Goal: Transaction & Acquisition: Book appointment/travel/reservation

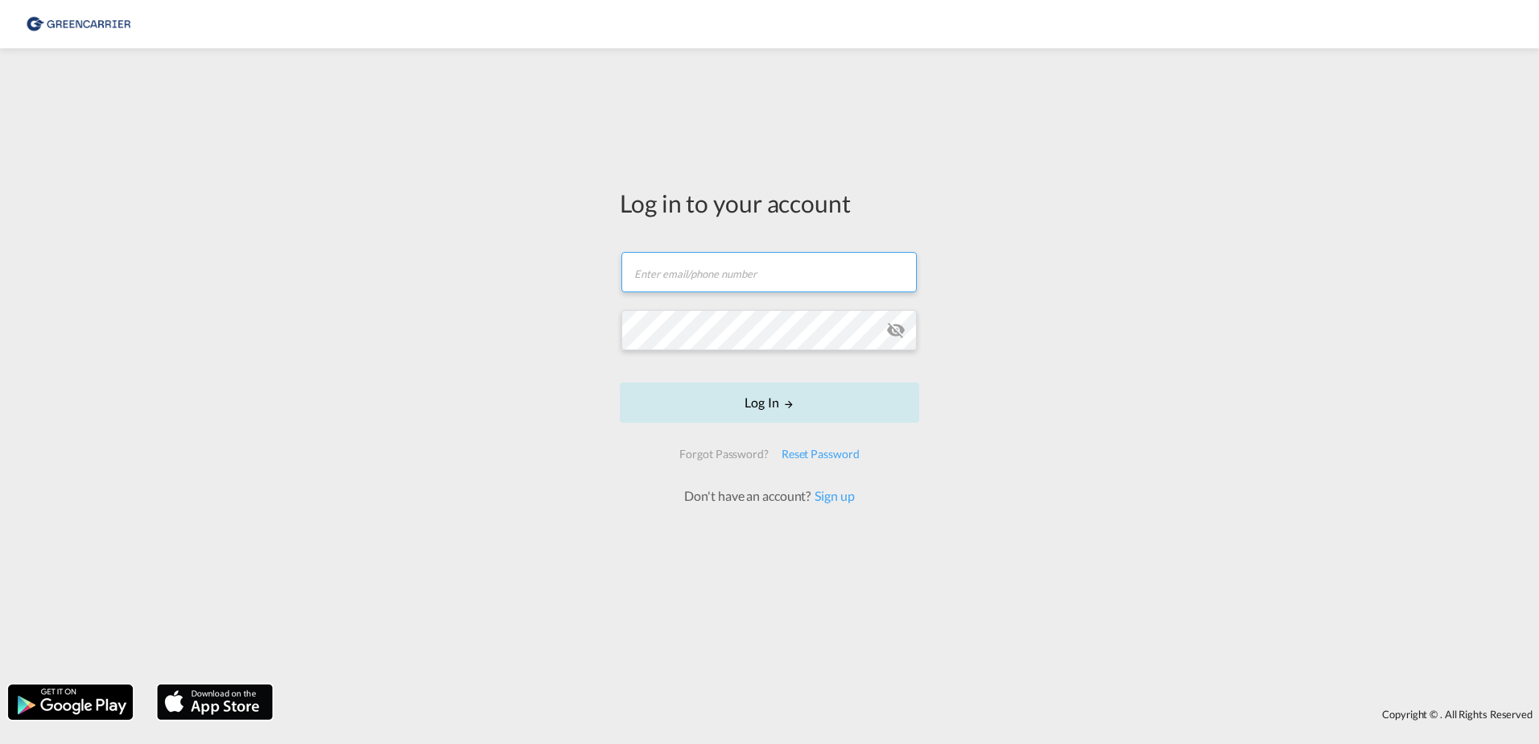
type input "[EMAIL_ADDRESS][DOMAIN_NAME]"
click at [803, 398] on button "Log In" at bounding box center [769, 402] width 299 height 40
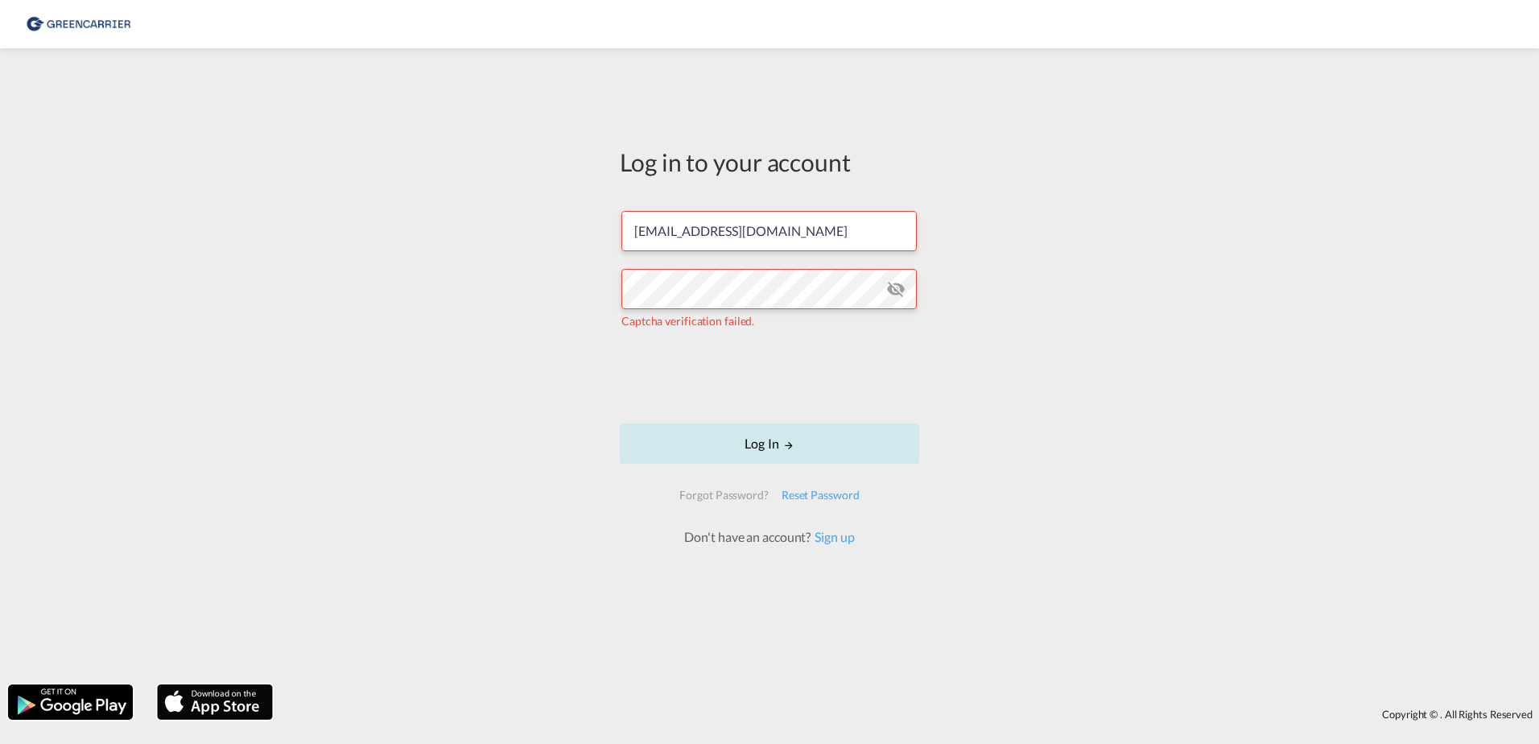
click at [802, 442] on button "Log In" at bounding box center [769, 443] width 299 height 40
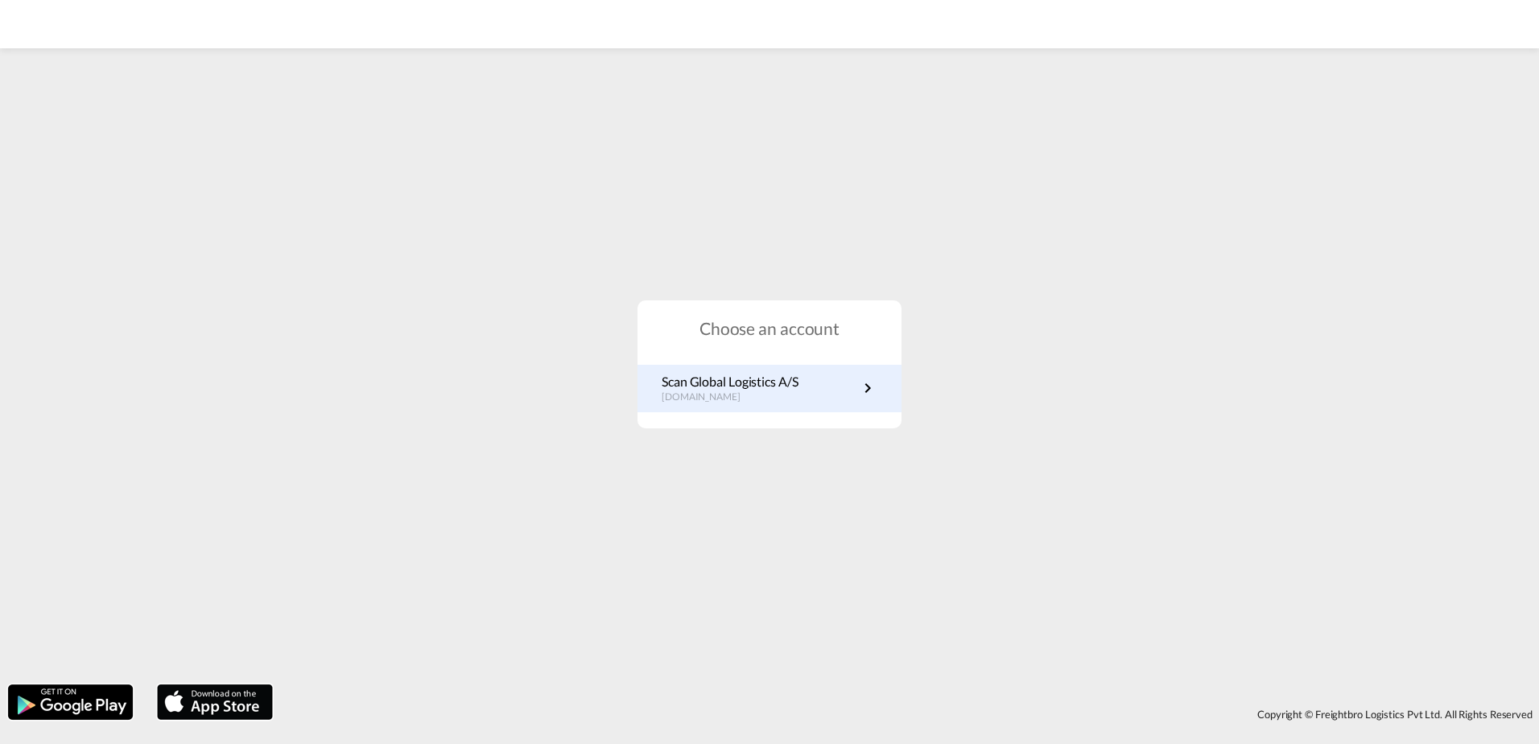
click at [790, 405] on div "Scan Global Logistics A/S dk.portal.greencarrier.com" at bounding box center [769, 388] width 264 height 47
click at [827, 393] on link "Scan Global Logistics A/S dk.portal.greencarrier.com" at bounding box center [770, 388] width 216 height 31
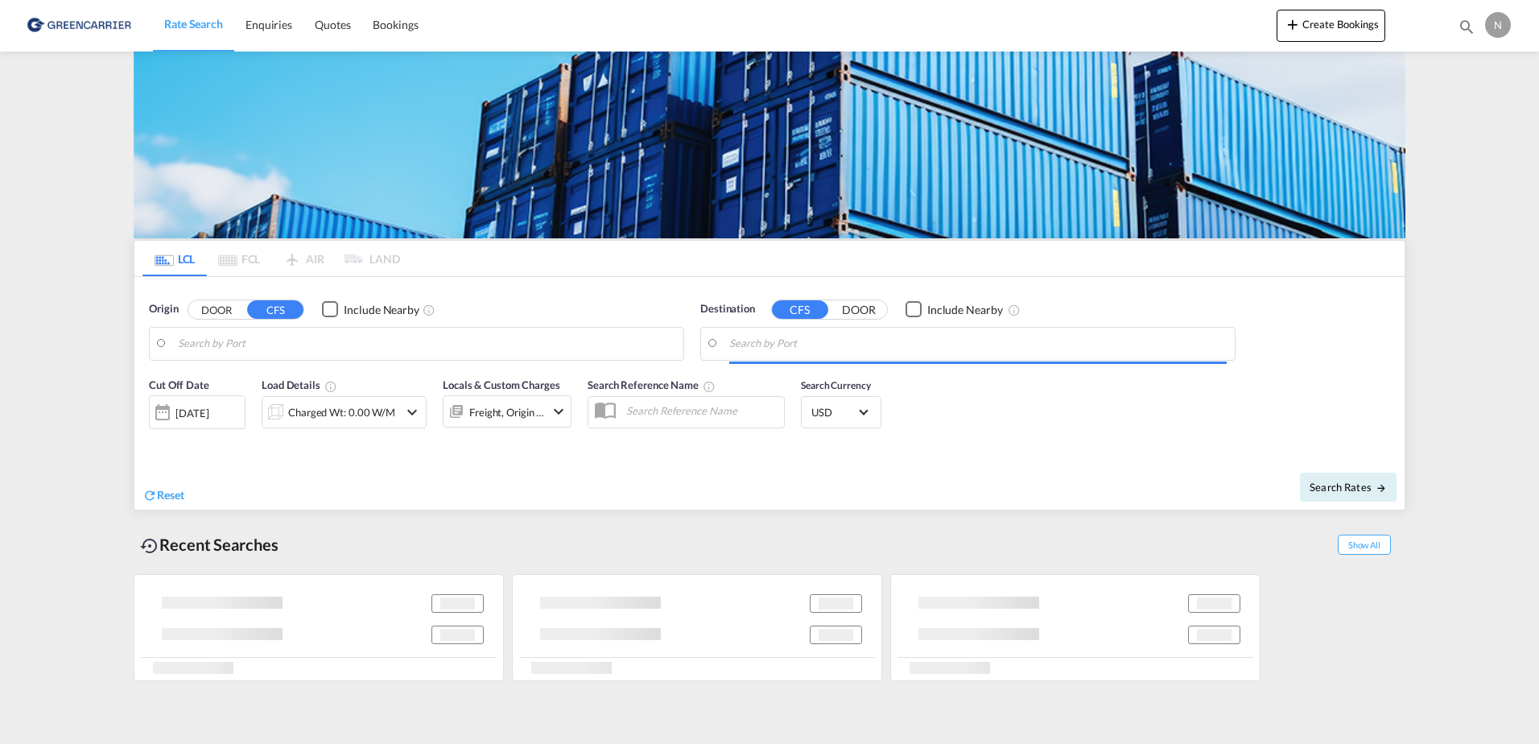
type input "DK-2880, Bagsværd, [GEOGRAPHIC_DATA], [GEOGRAPHIC_DATA]"
type input "Busan, KRPUS"
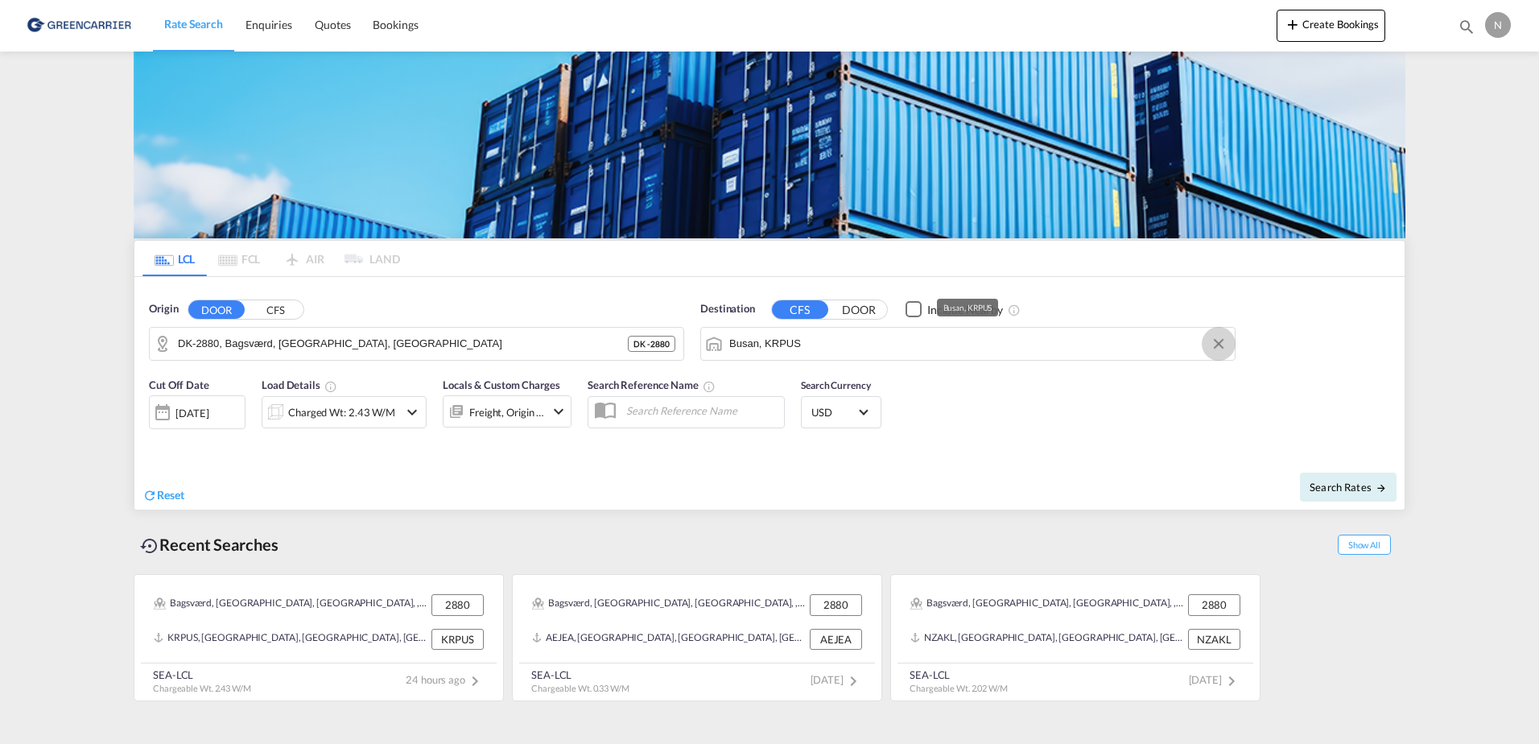
click at [1211, 344] on button "Clear Input" at bounding box center [1219, 344] width 24 height 24
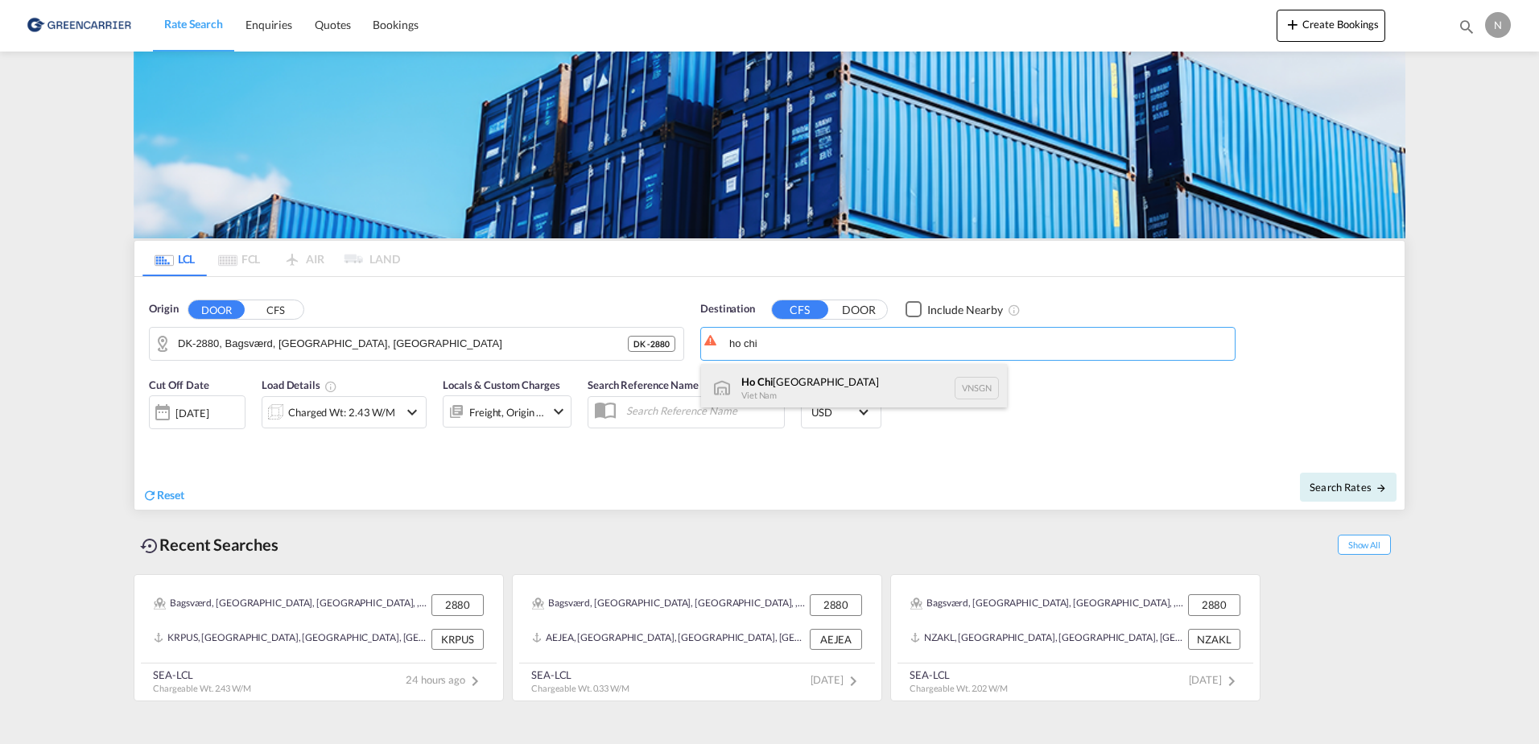
click at [897, 396] on div "[GEOGRAPHIC_DATA] [GEOGRAPHIC_DATA] VNSGN" at bounding box center [854, 388] width 306 height 48
type input "[GEOGRAPHIC_DATA], VNSGN"
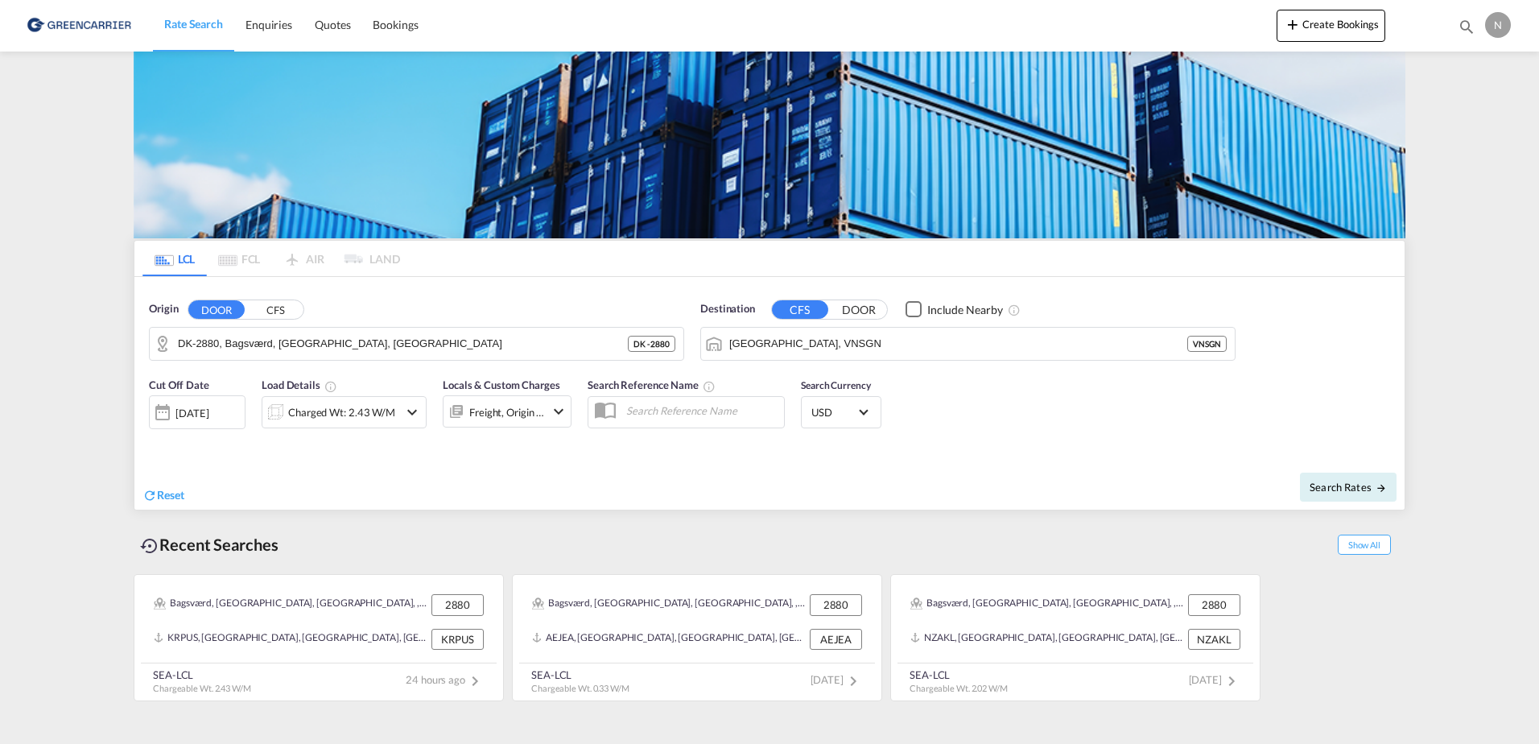
click at [406, 410] on md-icon "icon-chevron-down" at bounding box center [411, 411] width 19 height 19
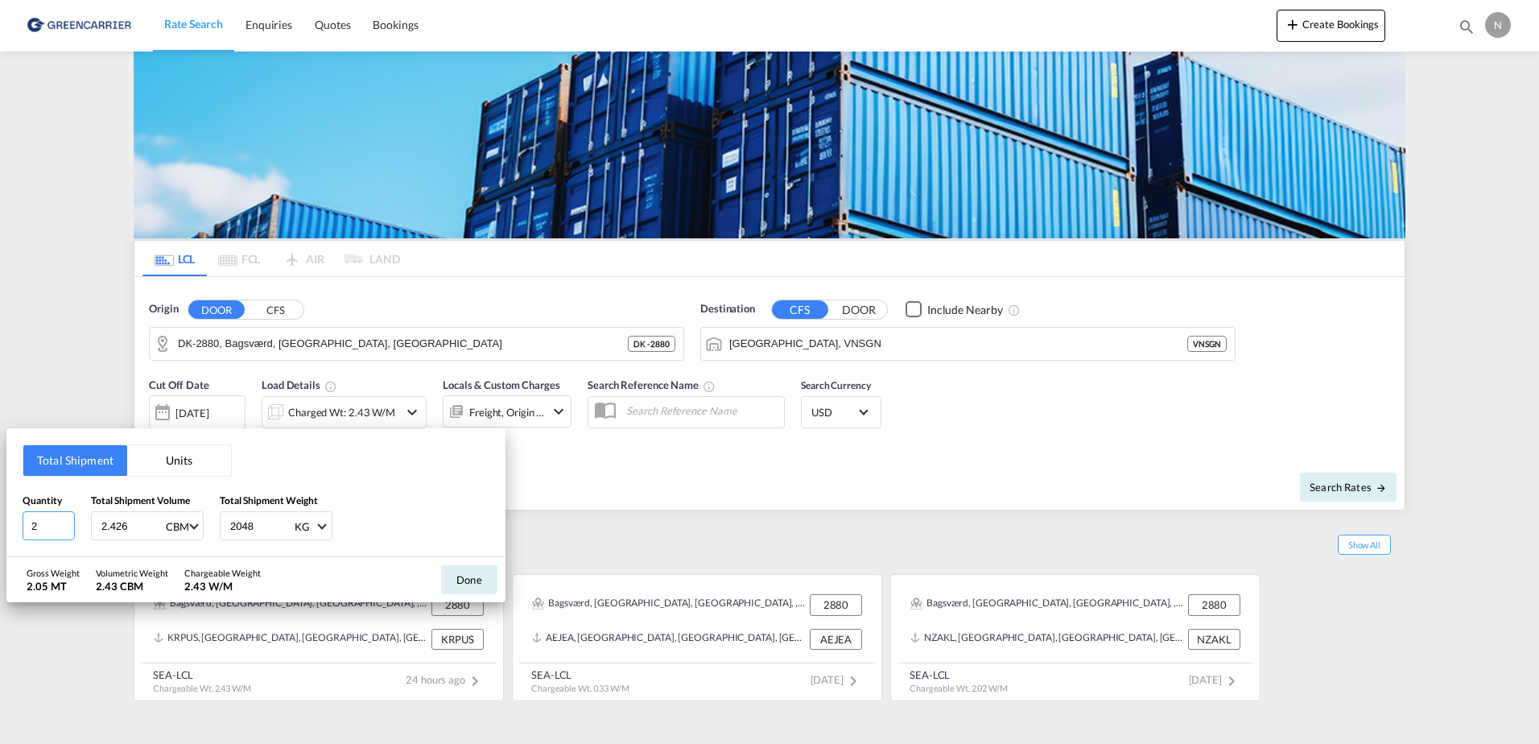
click at [45, 522] on input "2" at bounding box center [49, 525] width 52 height 29
click at [45, 521] on input "2" at bounding box center [49, 525] width 52 height 29
click at [179, 526] on div "CBM" at bounding box center [177, 526] width 23 height 13
click at [275, 469] on md-backdrop at bounding box center [769, 372] width 1539 height 744
click at [140, 526] on input "2.426" at bounding box center [132, 525] width 64 height 27
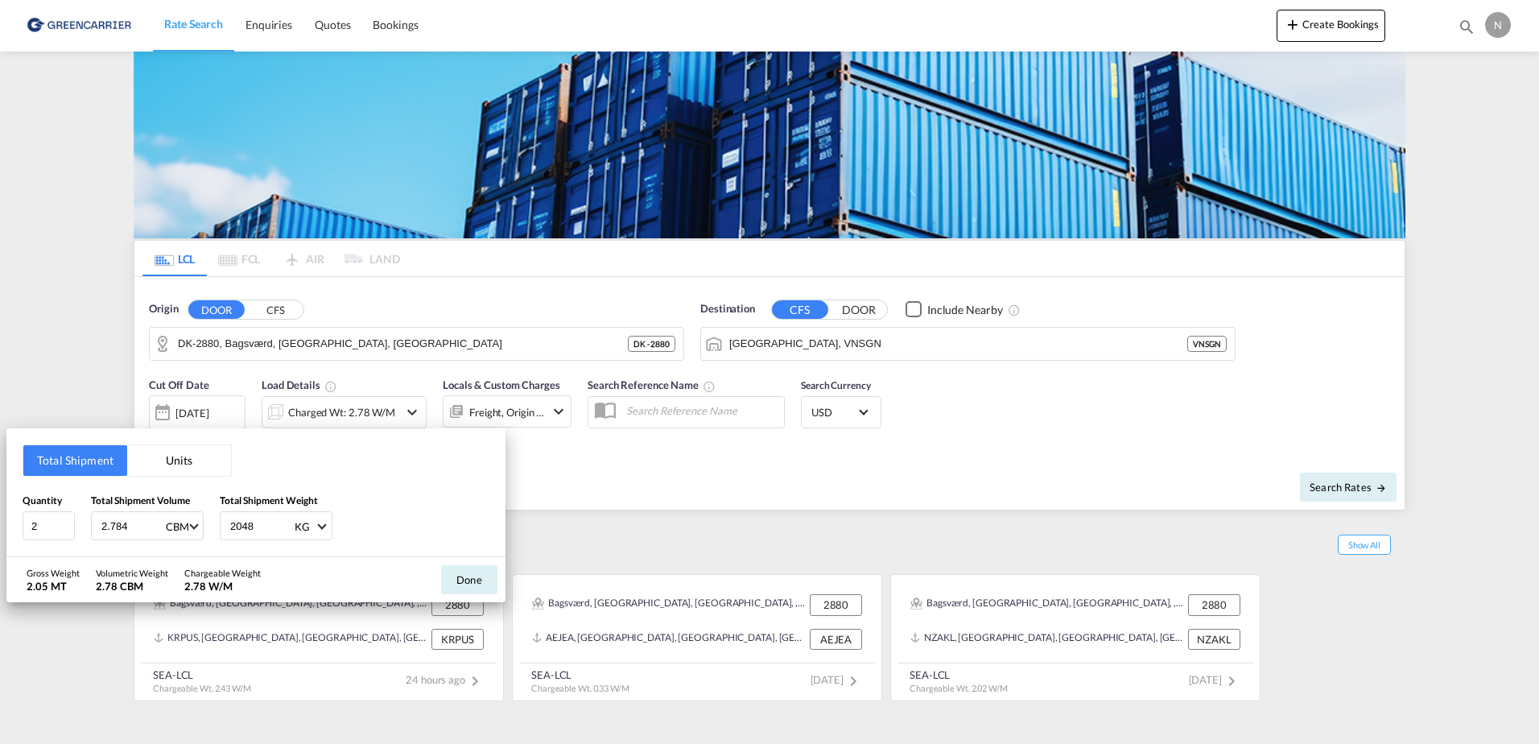
type input "2.784"
click at [258, 526] on input "2048" at bounding box center [261, 525] width 64 height 27
type input "2312.20"
click at [398, 508] on div "Quantity 2 Total Shipment Volume 2.784 CBM Total Shipment Weight 2312.20 KG KG …" at bounding box center [256, 517] width 467 height 48
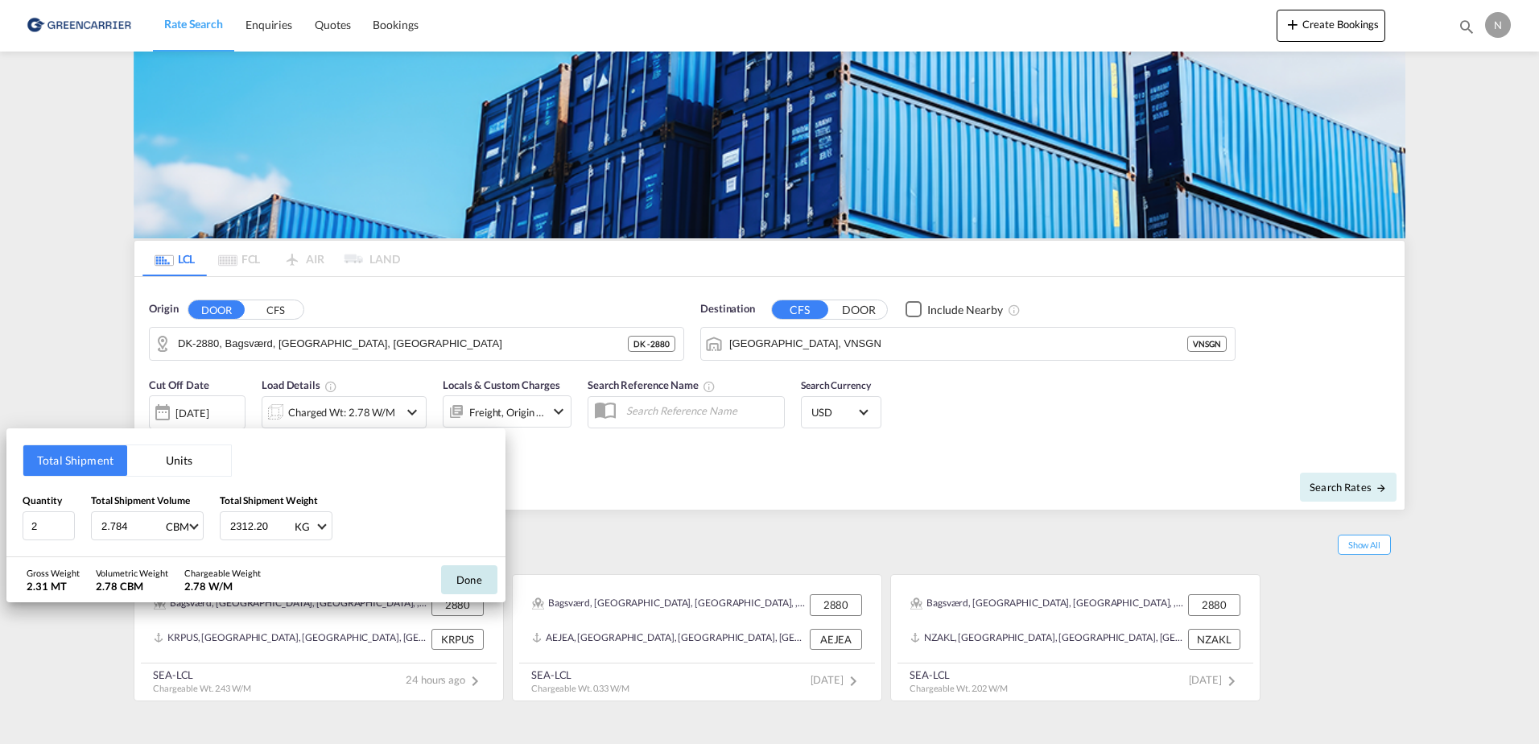
click at [467, 577] on button "Done" at bounding box center [469, 579] width 56 height 29
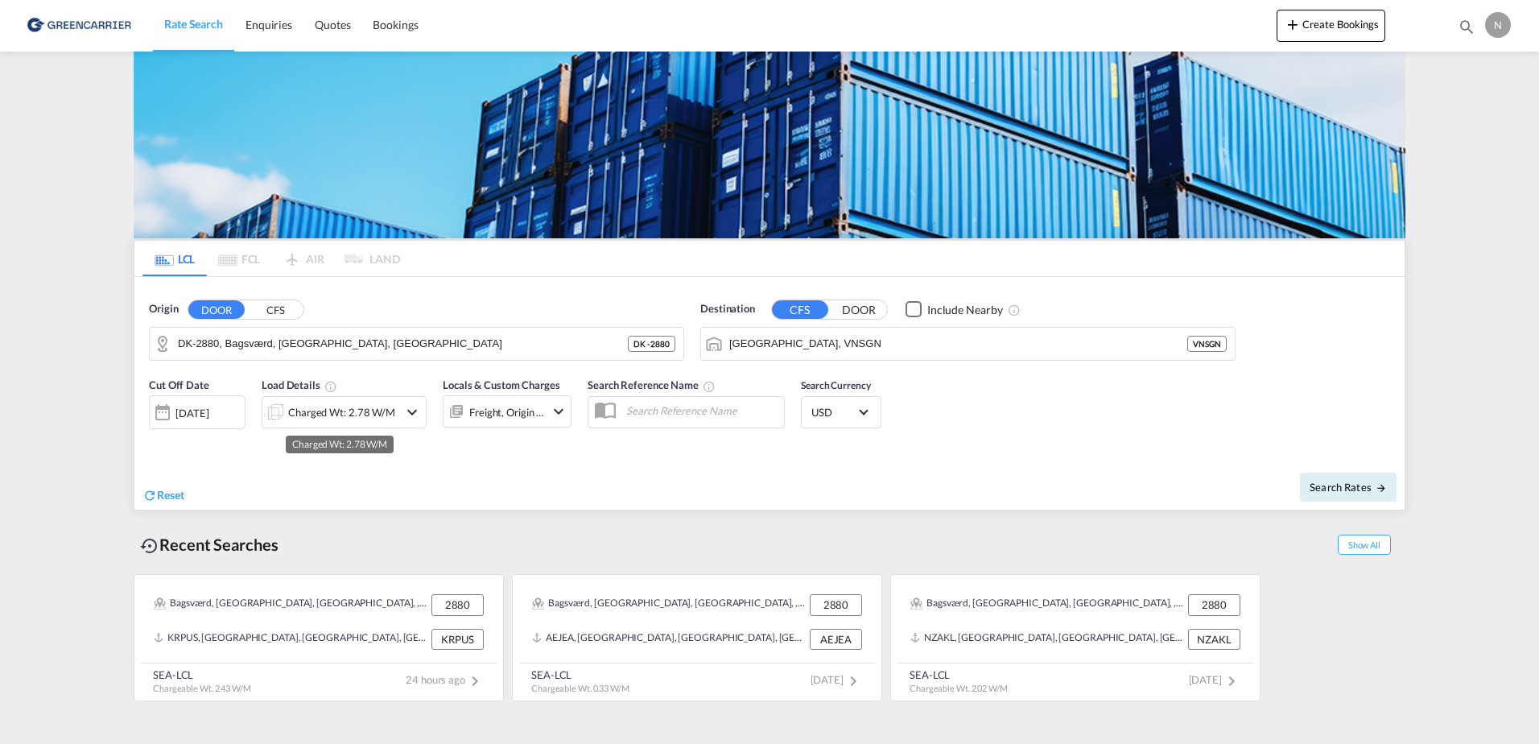
click at [383, 412] on div "Charged Wt: 2.78 W/M" at bounding box center [341, 412] width 107 height 23
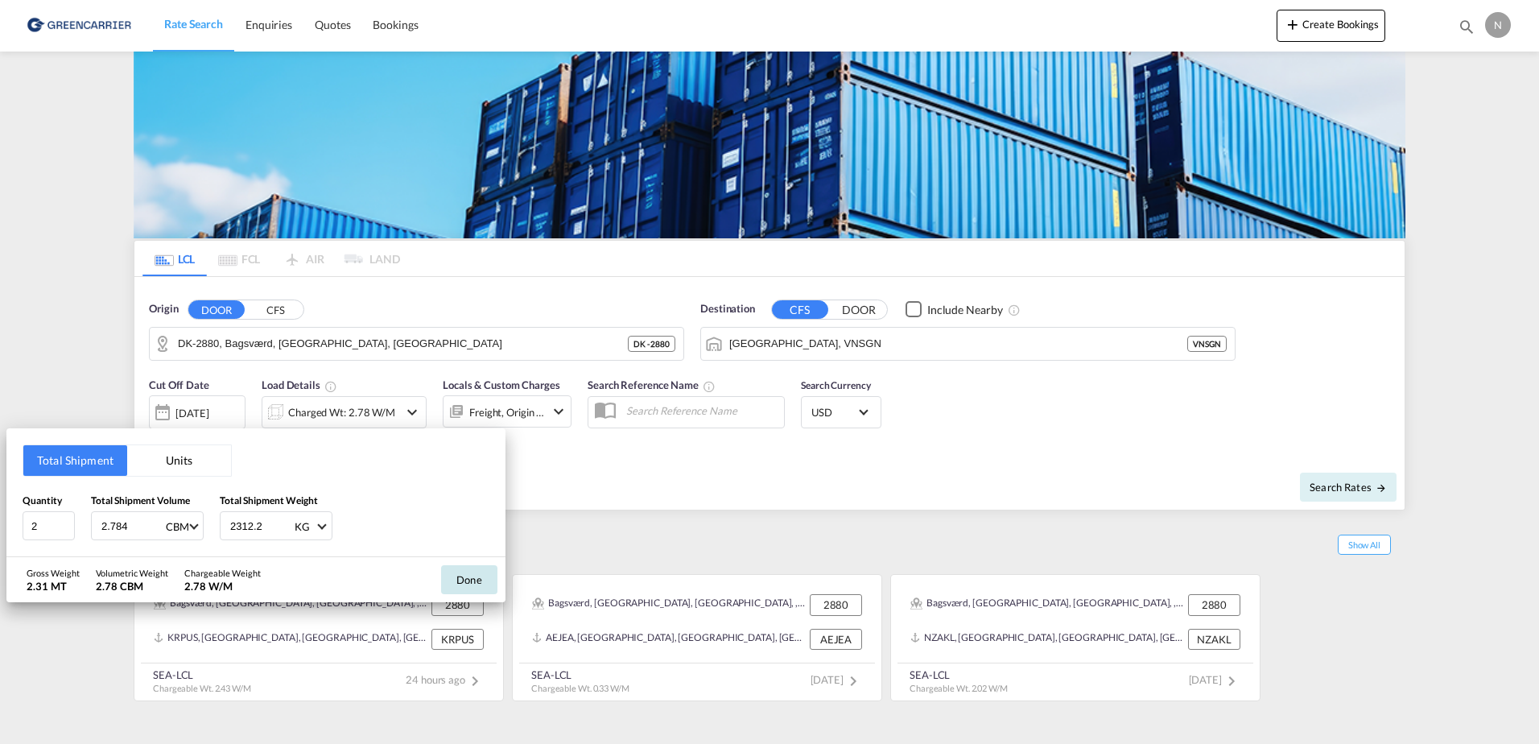
click at [495, 580] on button "Done" at bounding box center [469, 579] width 56 height 29
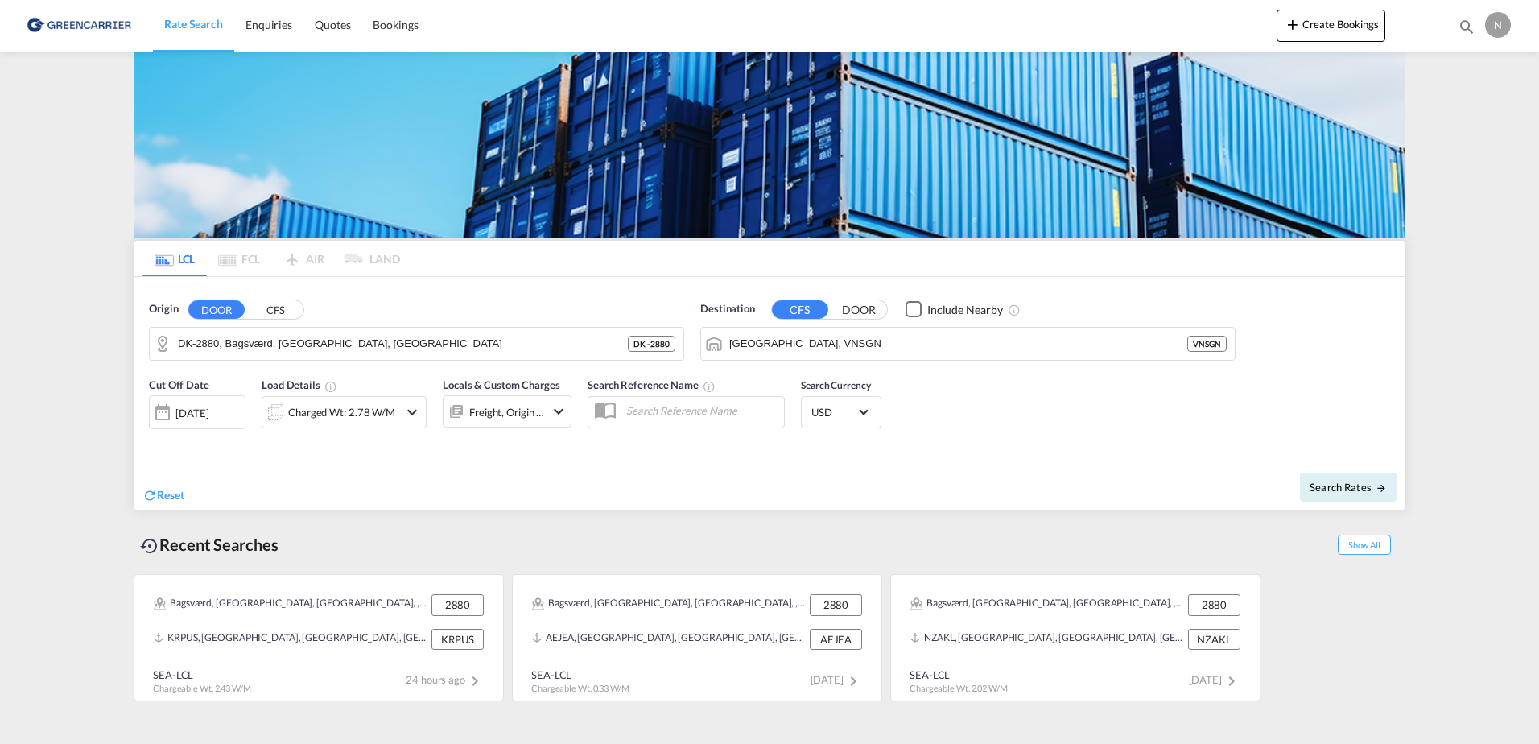
click at [558, 410] on md-icon "icon-chevron-down" at bounding box center [558, 411] width 19 height 19
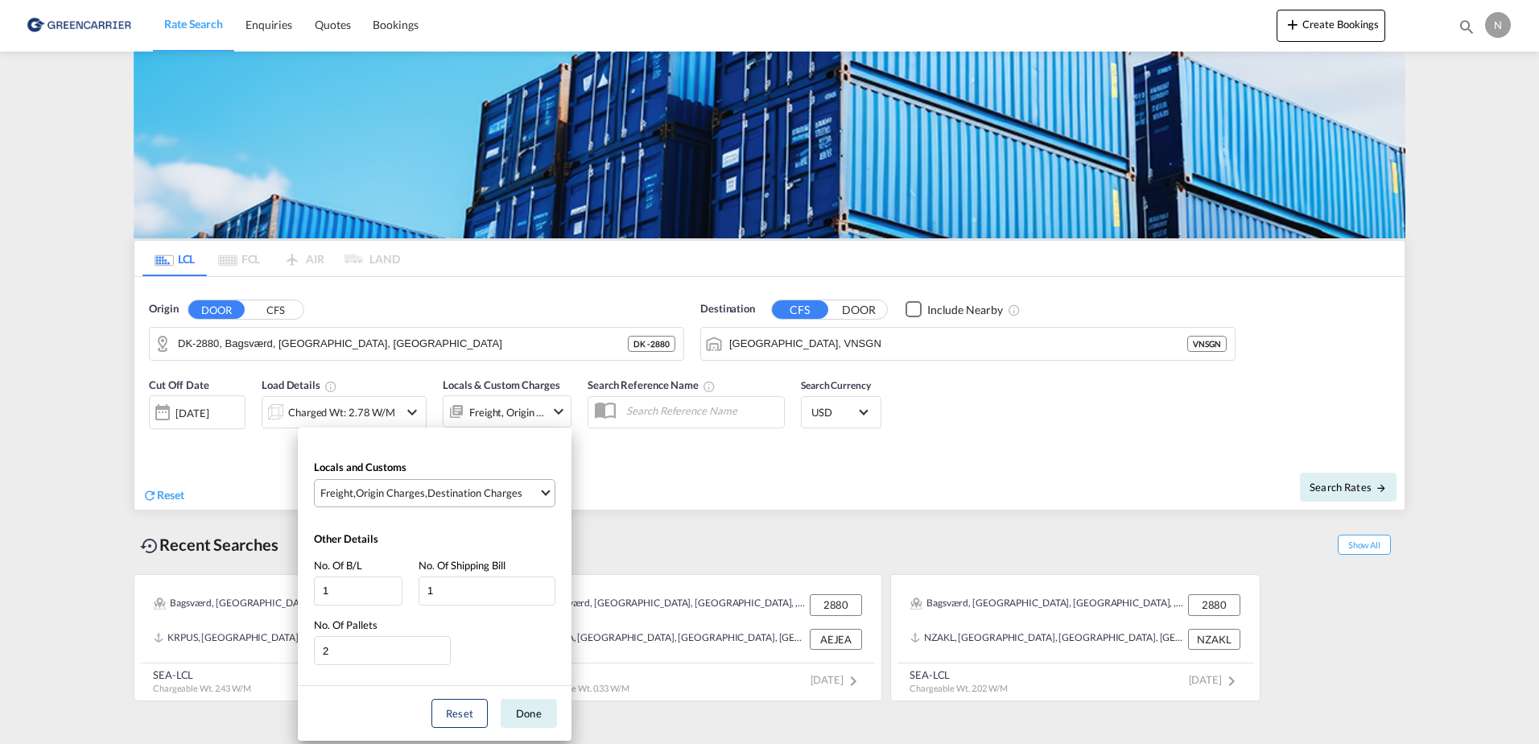
click at [547, 499] on md-select-value "Freight , Origin Charges , Destination Charges" at bounding box center [437, 493] width 236 height 27
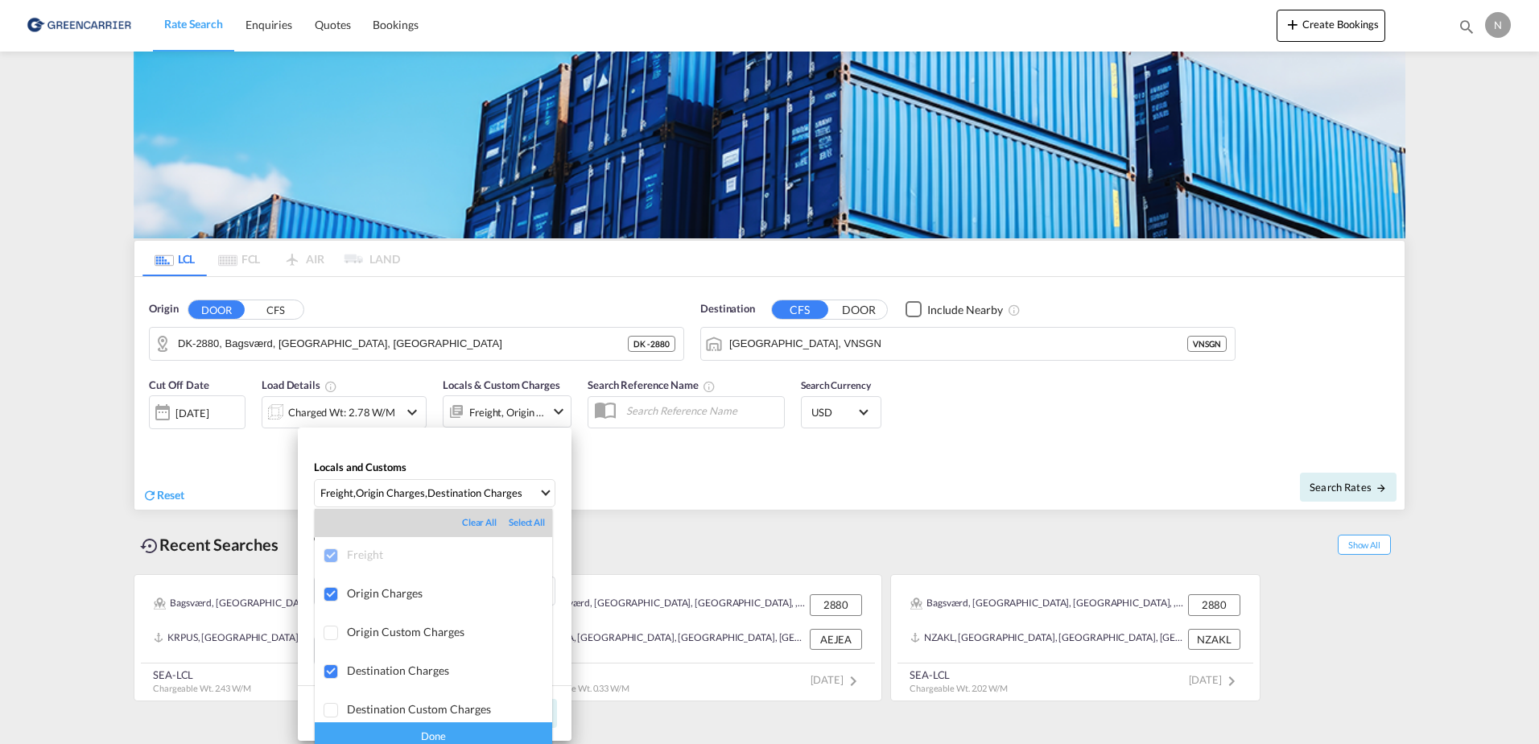
click at [550, 482] on md-backdrop at bounding box center [769, 372] width 1539 height 744
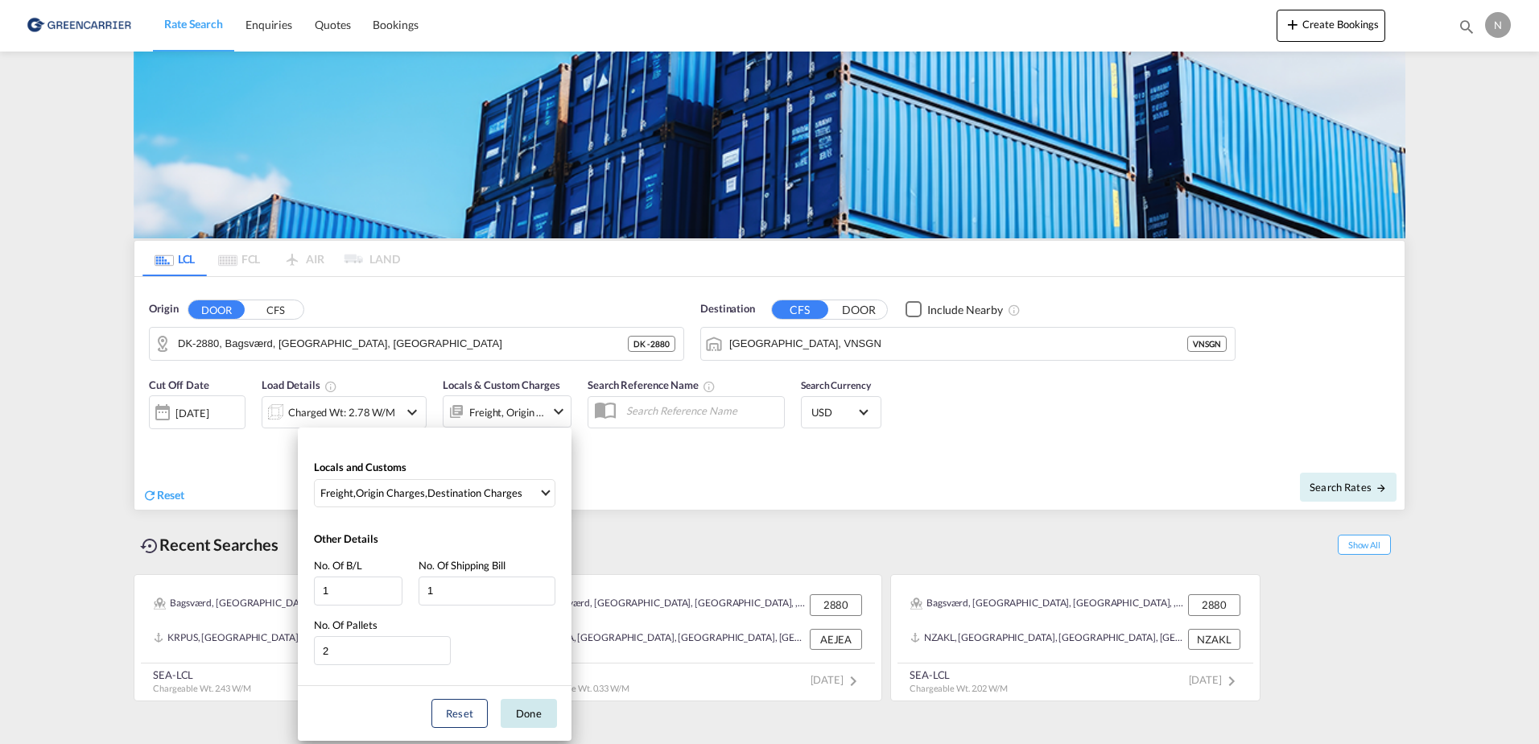
click at [524, 706] on button "Done" at bounding box center [529, 713] width 56 height 29
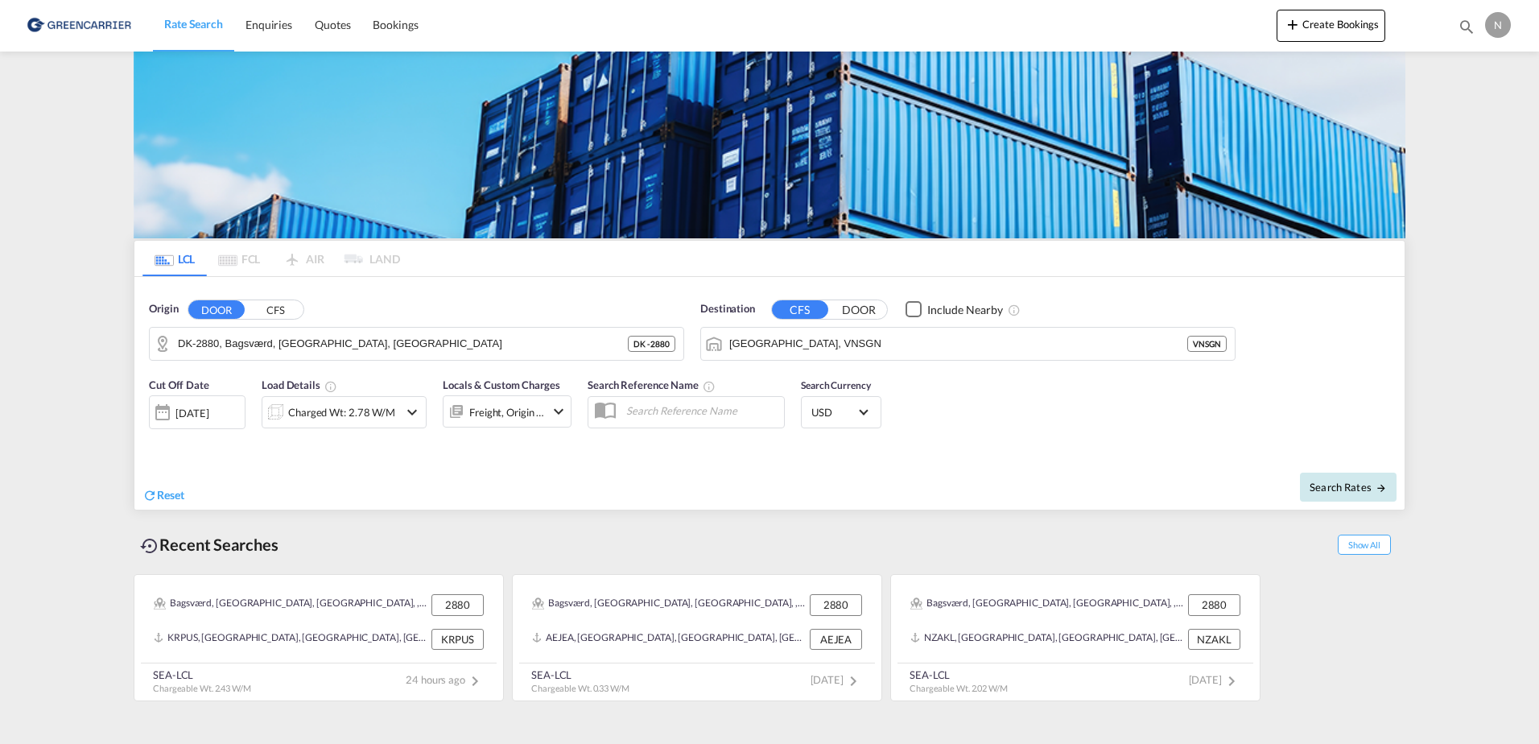
click at [1380, 495] on button "Search Rates" at bounding box center [1348, 486] width 97 height 29
type input "2880 to VNSGN / [DATE]"
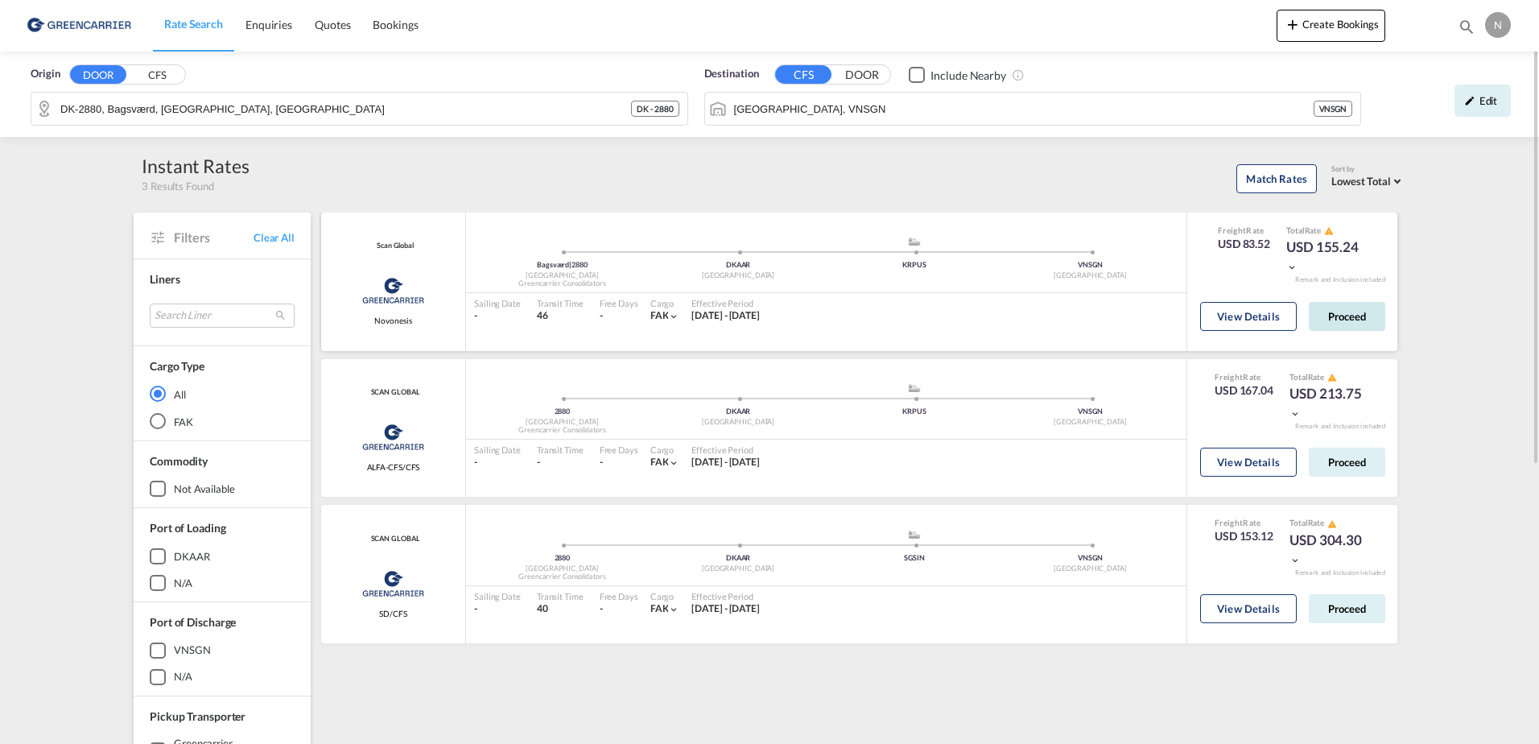
click at [1339, 322] on button "Proceed" at bounding box center [1347, 316] width 76 height 29
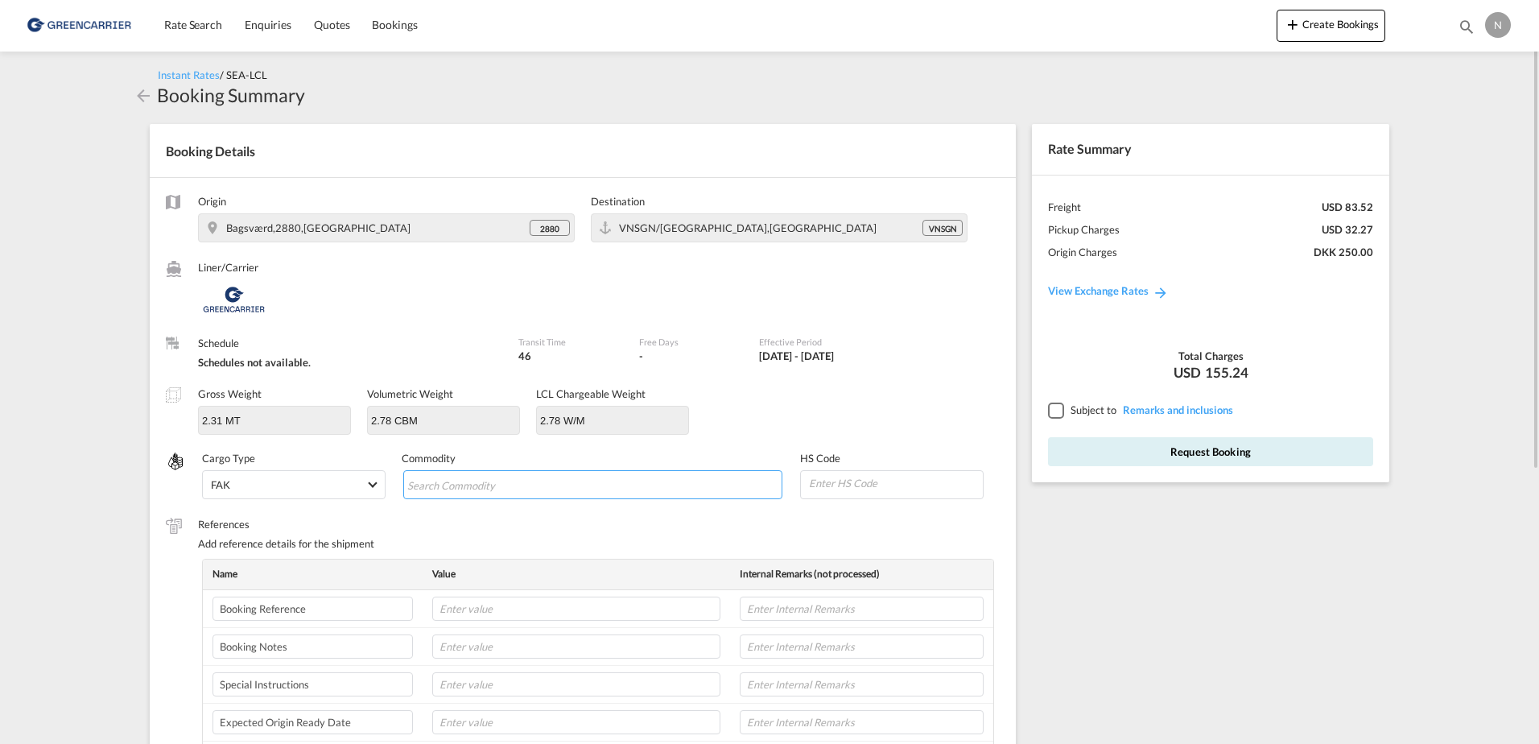
click at [519, 481] on input "Chips input." at bounding box center [480, 485] width 147 height 26
paste input "100039074"
type input "100039074"
click at [462, 482] on input "Chips input." at bounding box center [480, 485] width 147 height 26
type input "e"
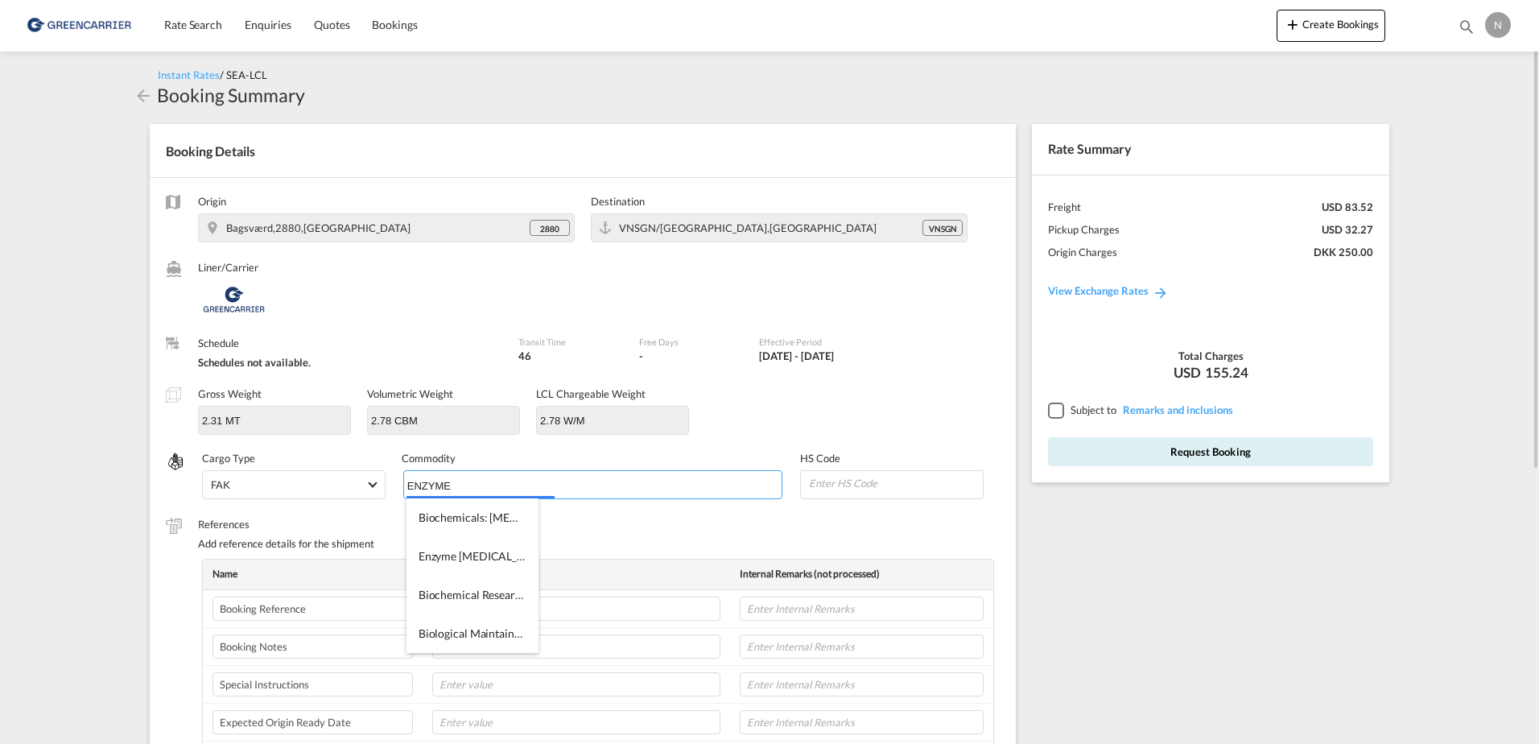
type input "ENZYMES"
click at [869, 485] on input at bounding box center [894, 483] width 175 height 24
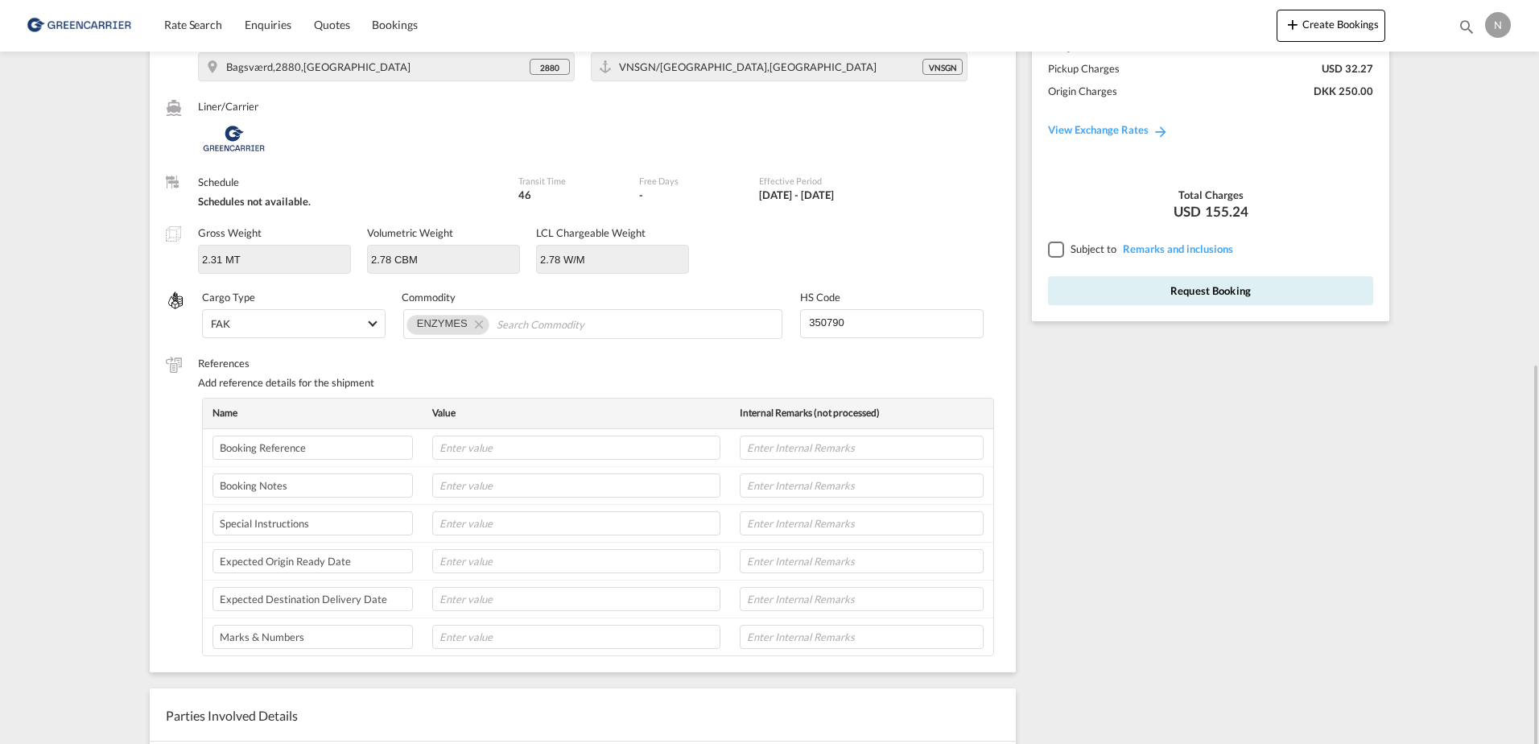
scroll to position [322, 0]
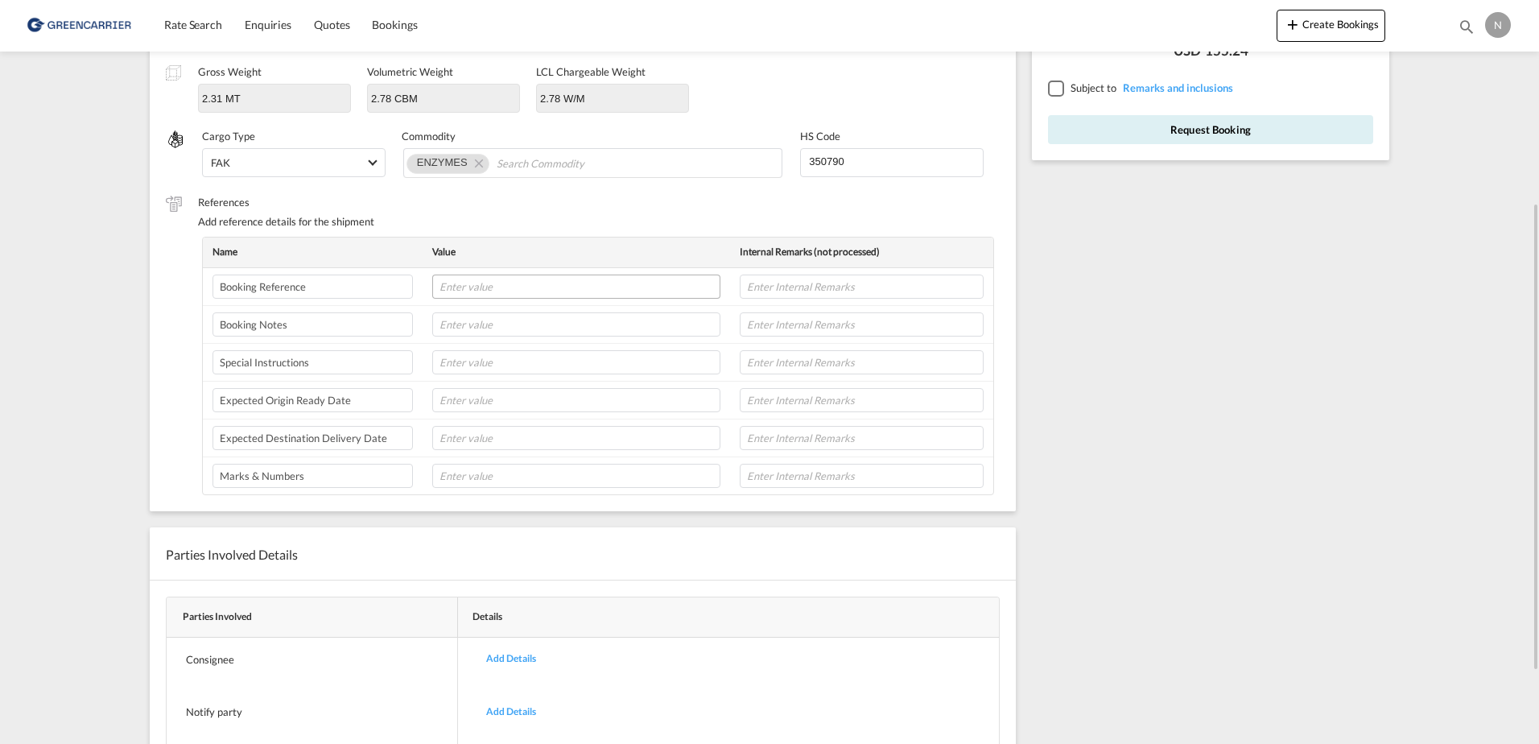
type input "350790"
click at [513, 299] on input "text" at bounding box center [576, 286] width 288 height 24
click at [505, 278] on input "text" at bounding box center [576, 286] width 288 height 24
paste input "CPH32106820"
type input "CPH32106820"
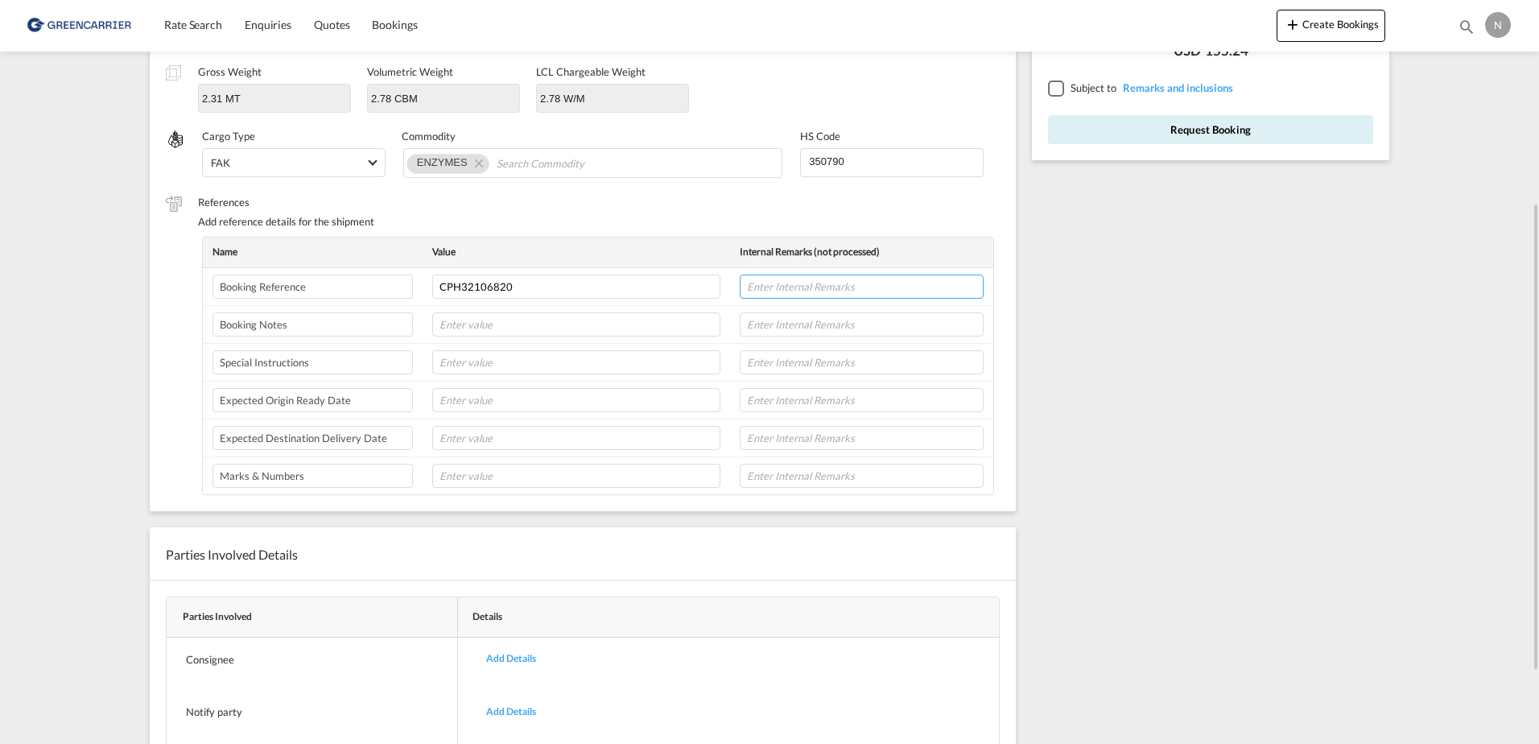
click at [811, 284] on input "text" at bounding box center [862, 286] width 244 height 24
type input "NOVONESIS"
click at [462, 402] on input "text" at bounding box center [576, 400] width 288 height 24
click at [464, 400] on input "text" at bounding box center [576, 400] width 288 height 24
type input "[DATE]"
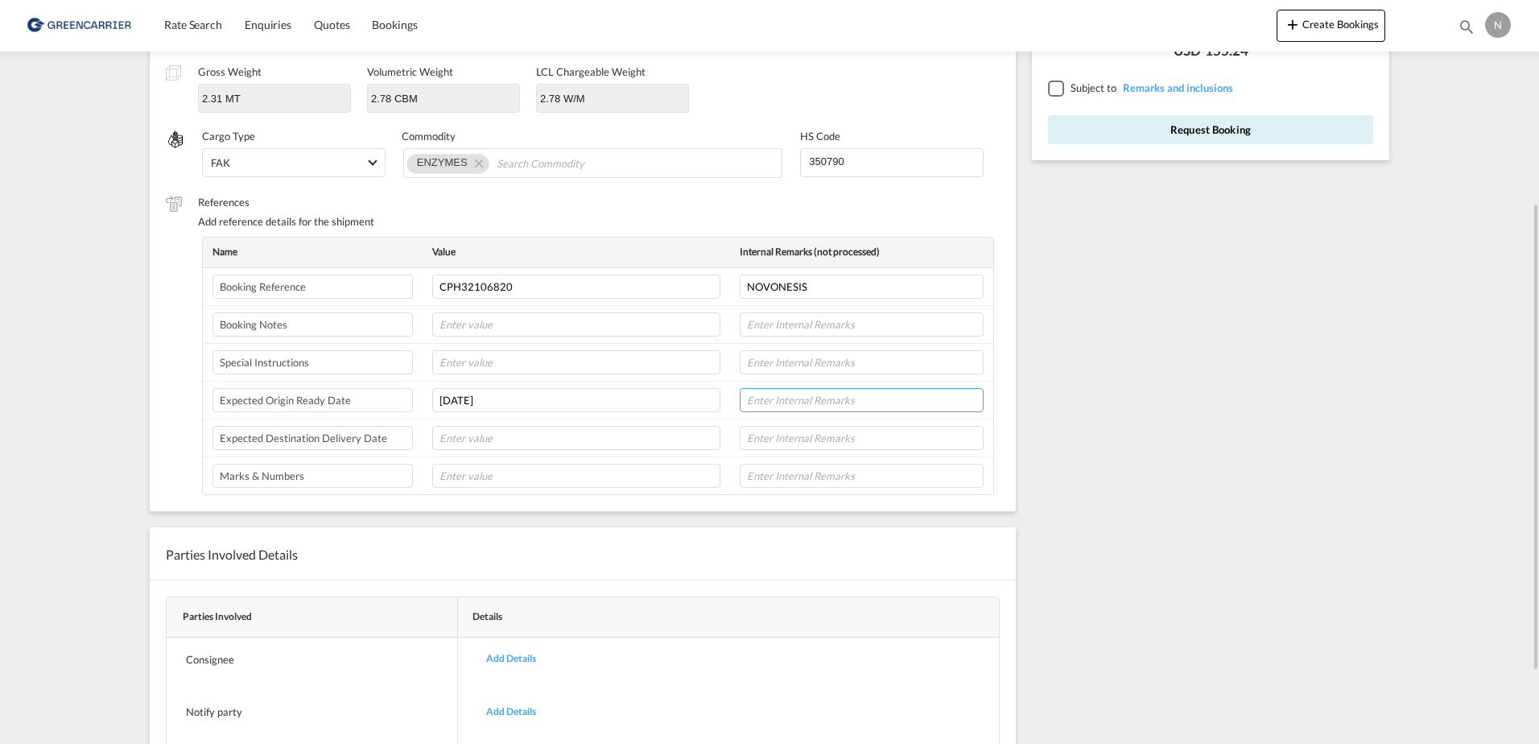
click at [776, 403] on input "text" at bounding box center [862, 400] width 244 height 24
type input "[PERSON_NAME]"
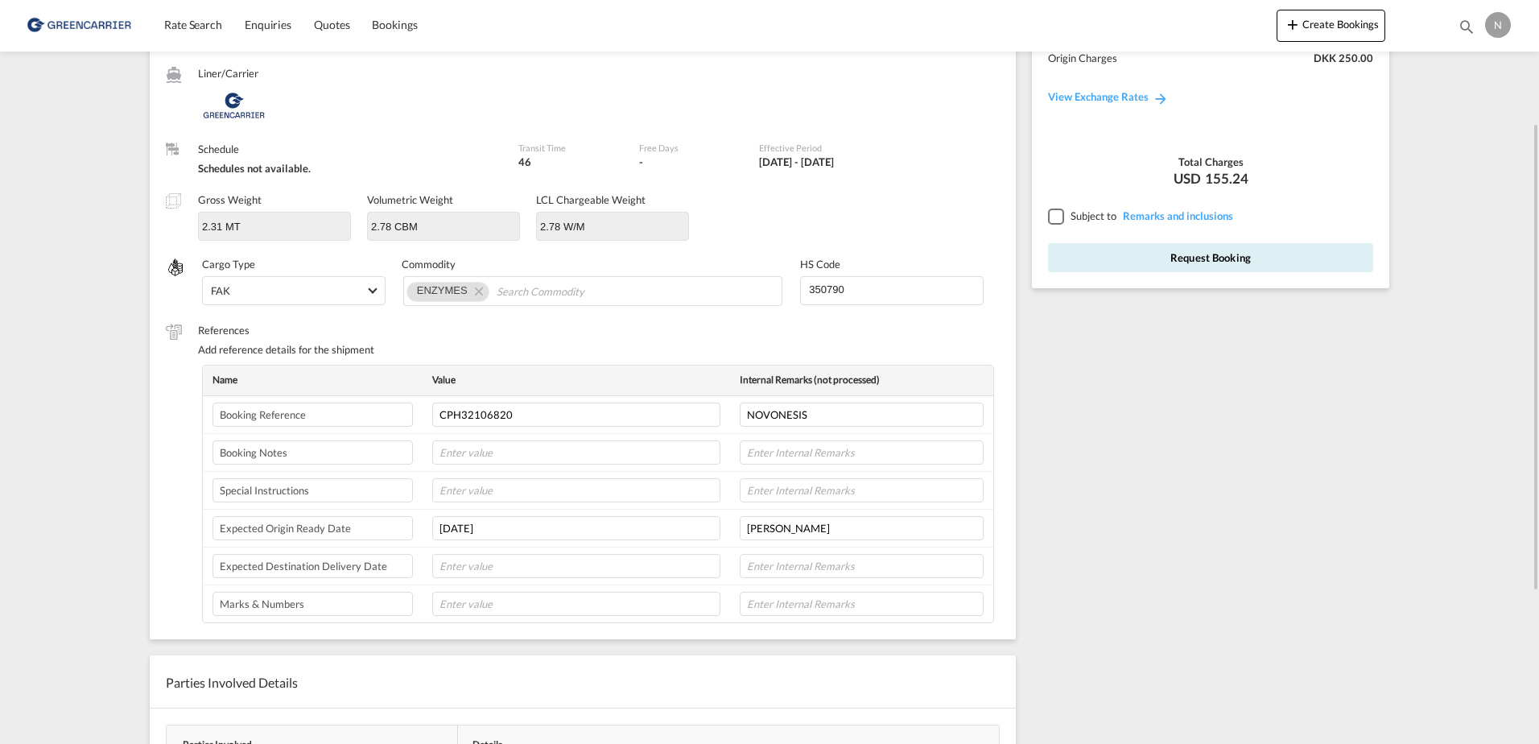
scroll to position [0, 0]
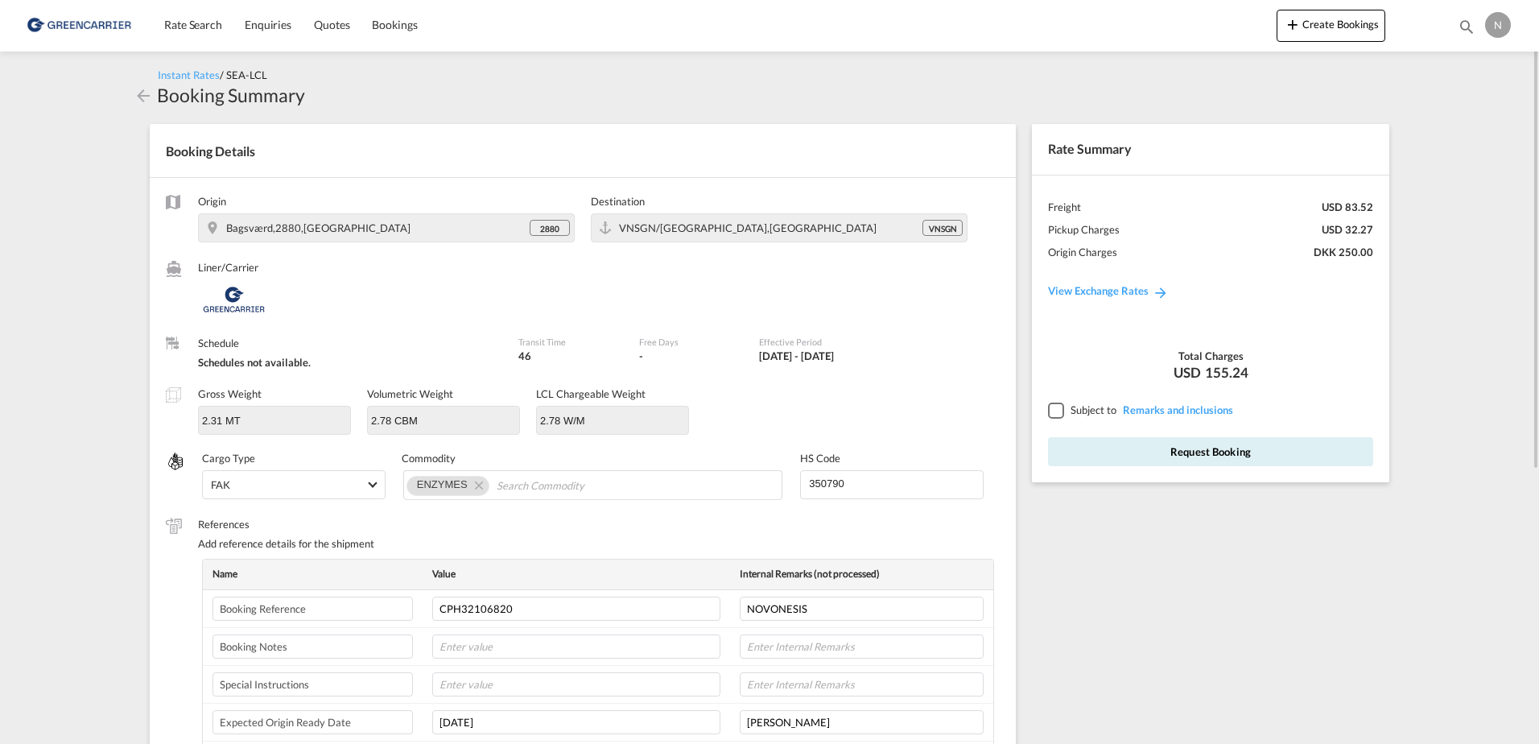
click at [1058, 417] on div at bounding box center [1055, 409] width 14 height 14
click at [1193, 457] on button "Request Booking" at bounding box center [1210, 451] width 325 height 29
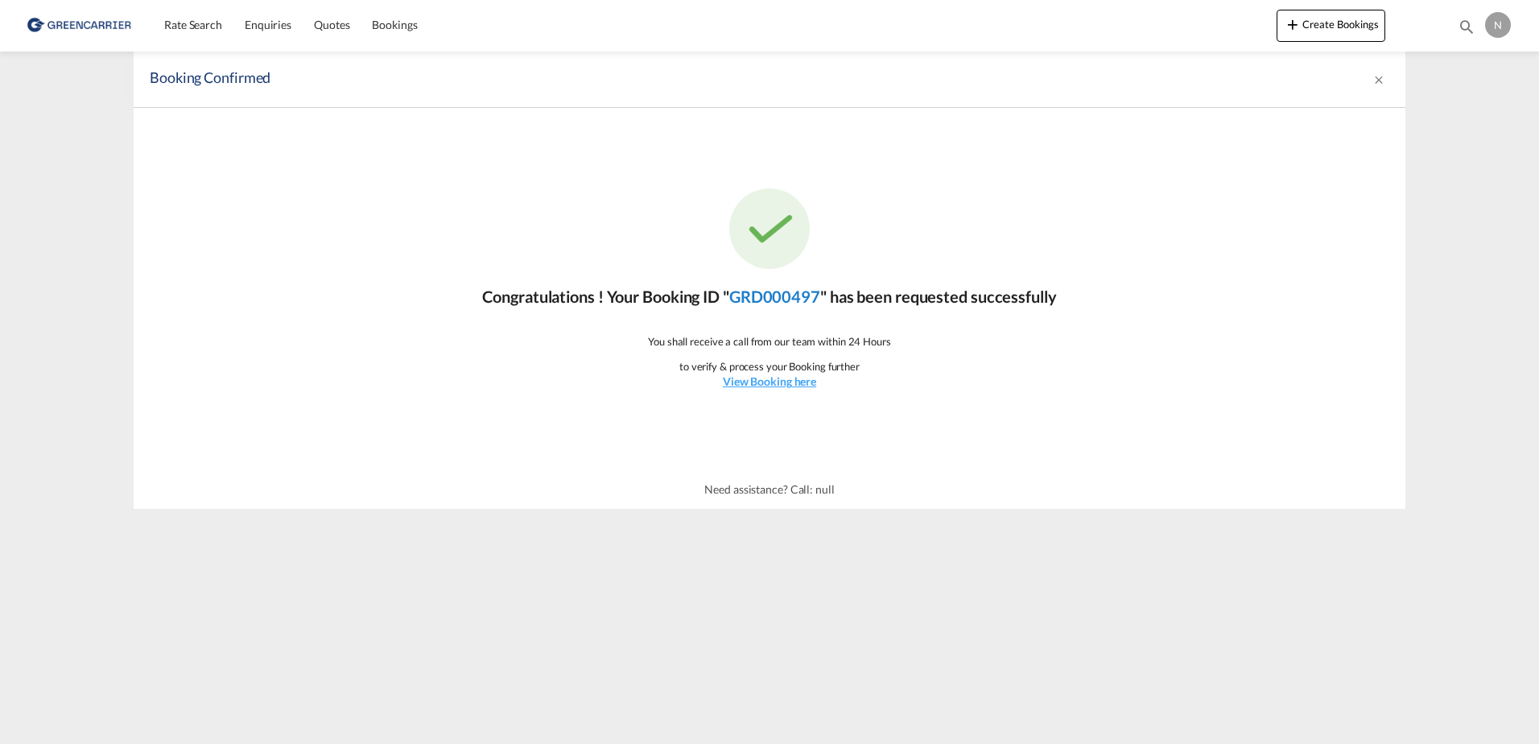
click at [737, 297] on link "GRD000497" at bounding box center [774, 296] width 91 height 19
